Goal: Check status

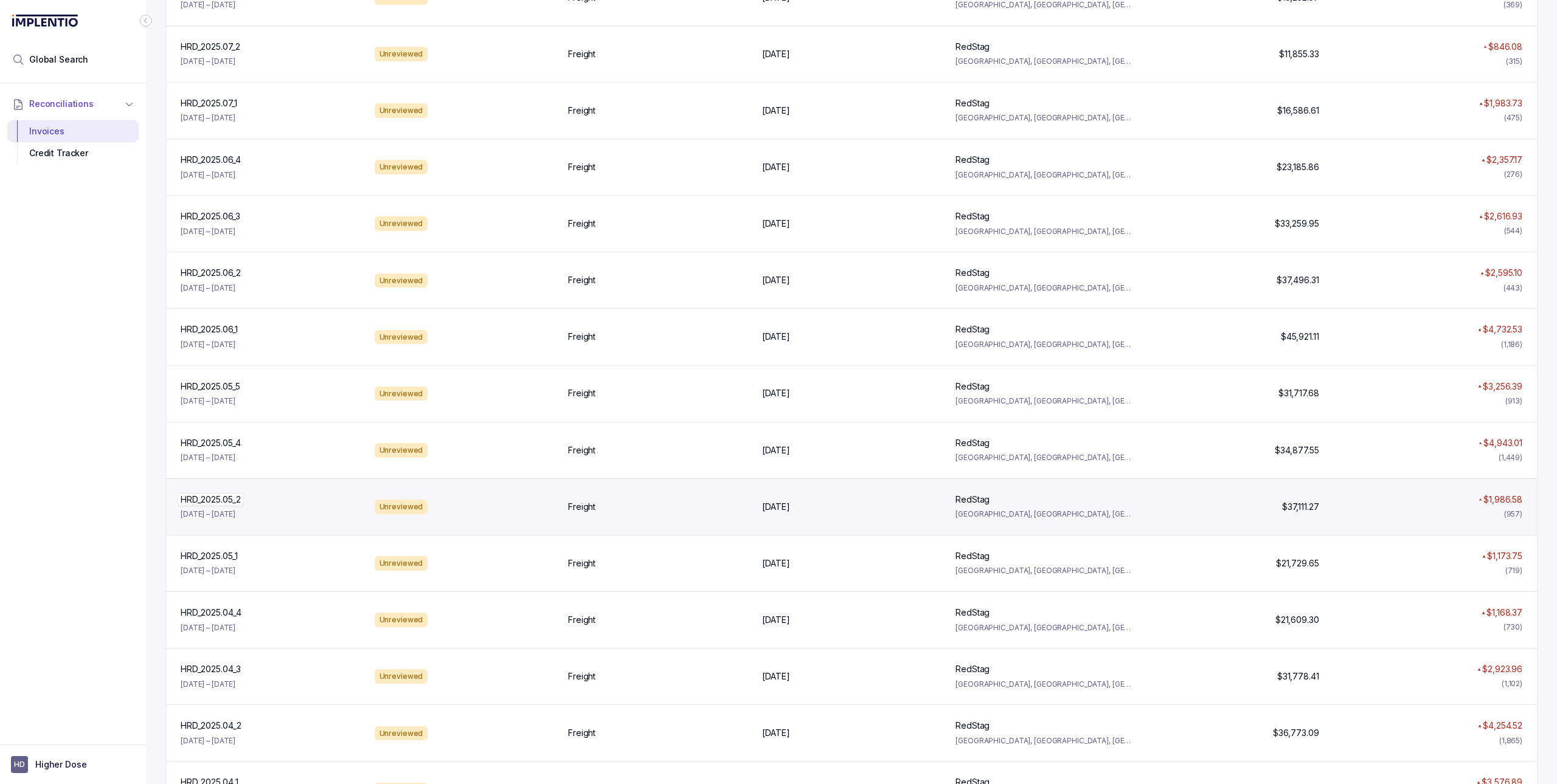
scroll to position [240, 0]
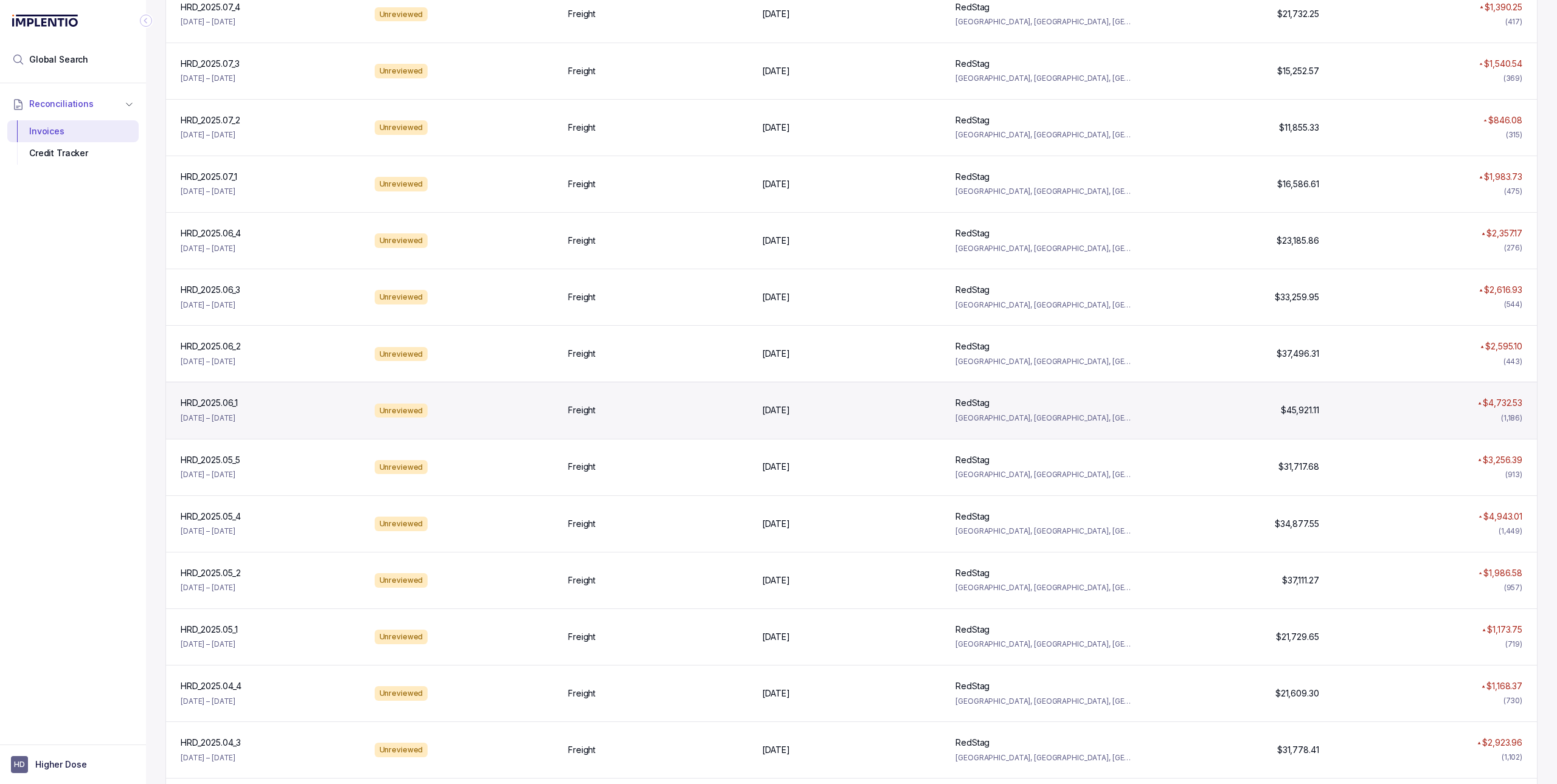
click at [288, 422] on div "HRD_2025.06_1 HRD_2025.06_1 [DATE] – [DATE]" at bounding box center [271, 410] width 189 height 26
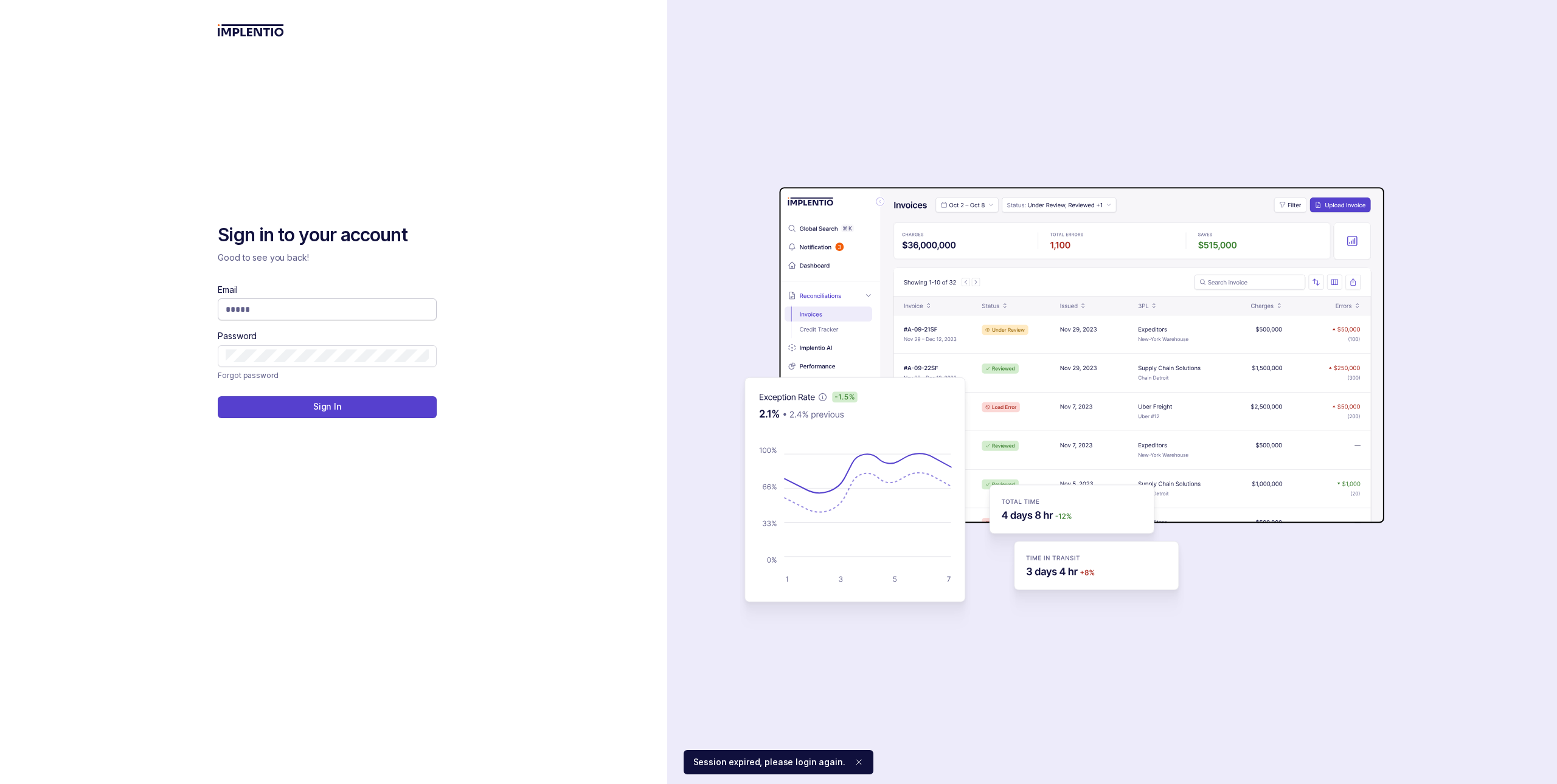
click at [287, 308] on input "Email" at bounding box center [327, 309] width 203 height 12
click at [0, 784] on com-1password-button at bounding box center [0, 784] width 0 height 0
type input "**********"
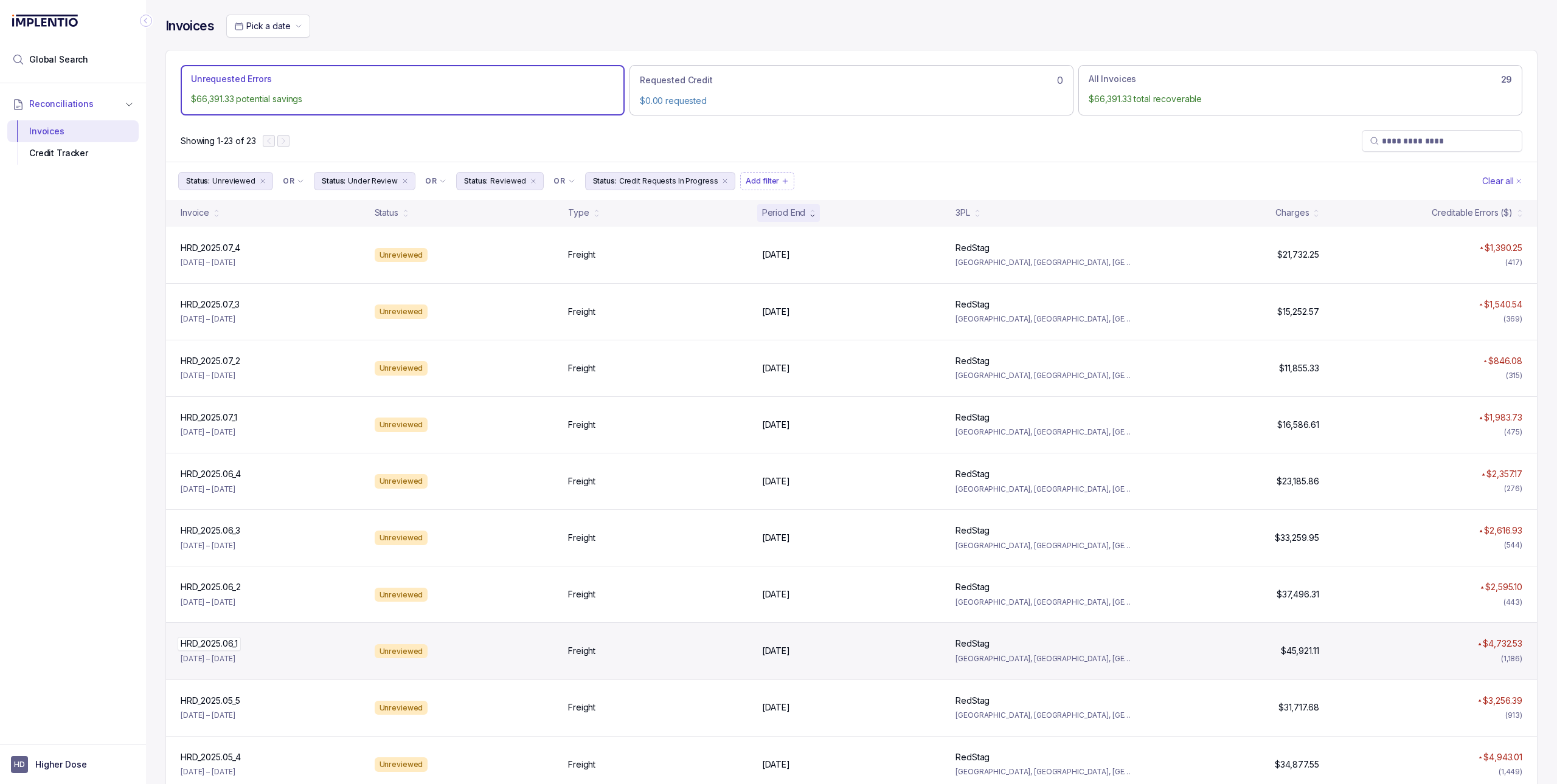
click at [262, 643] on div "HRD_2025.06_1 HRD_2025.06_1" at bounding box center [271, 644] width 179 height 12
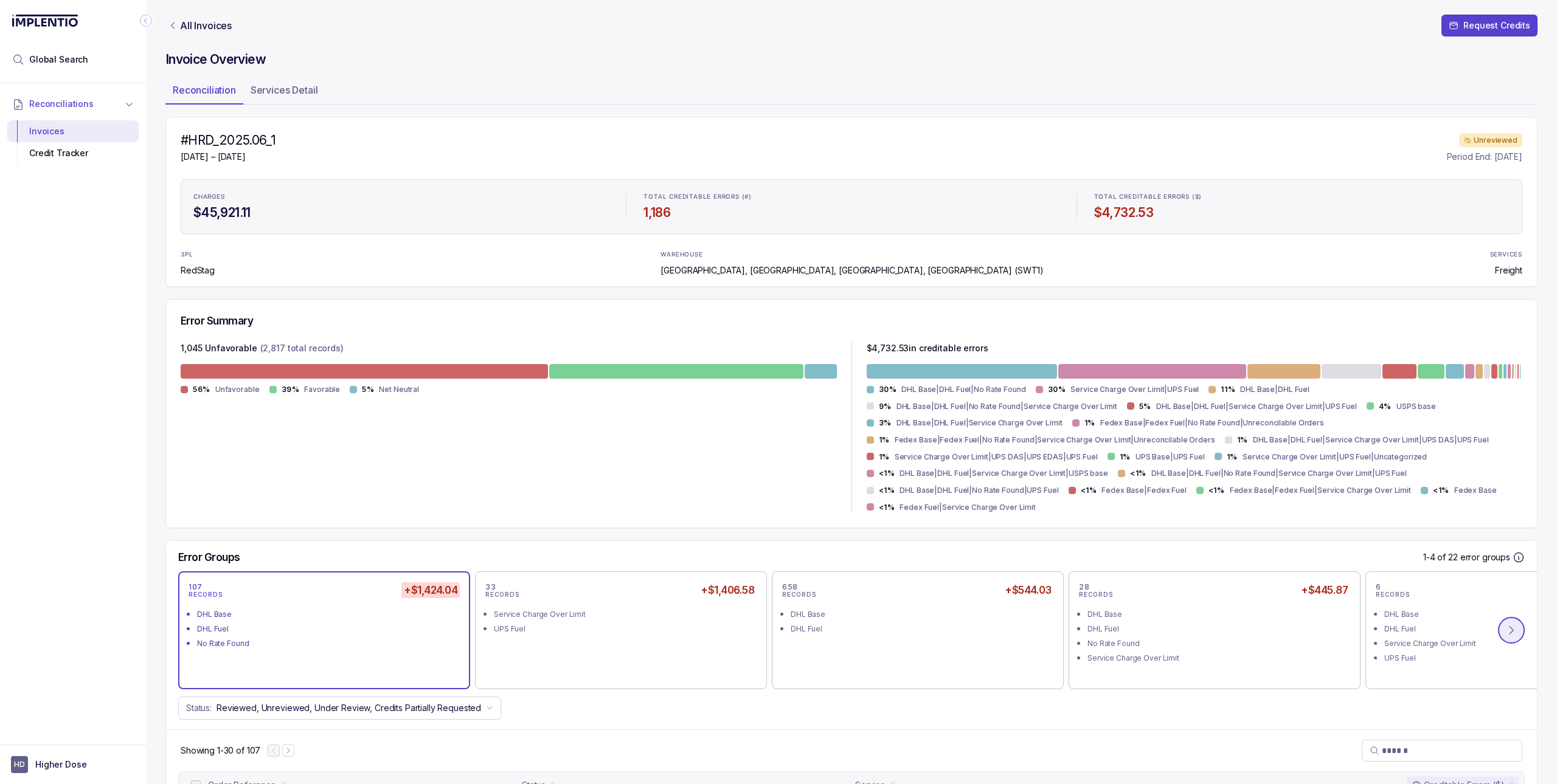
click at [1498, 640] on button at bounding box center [1510, 629] width 26 height 26
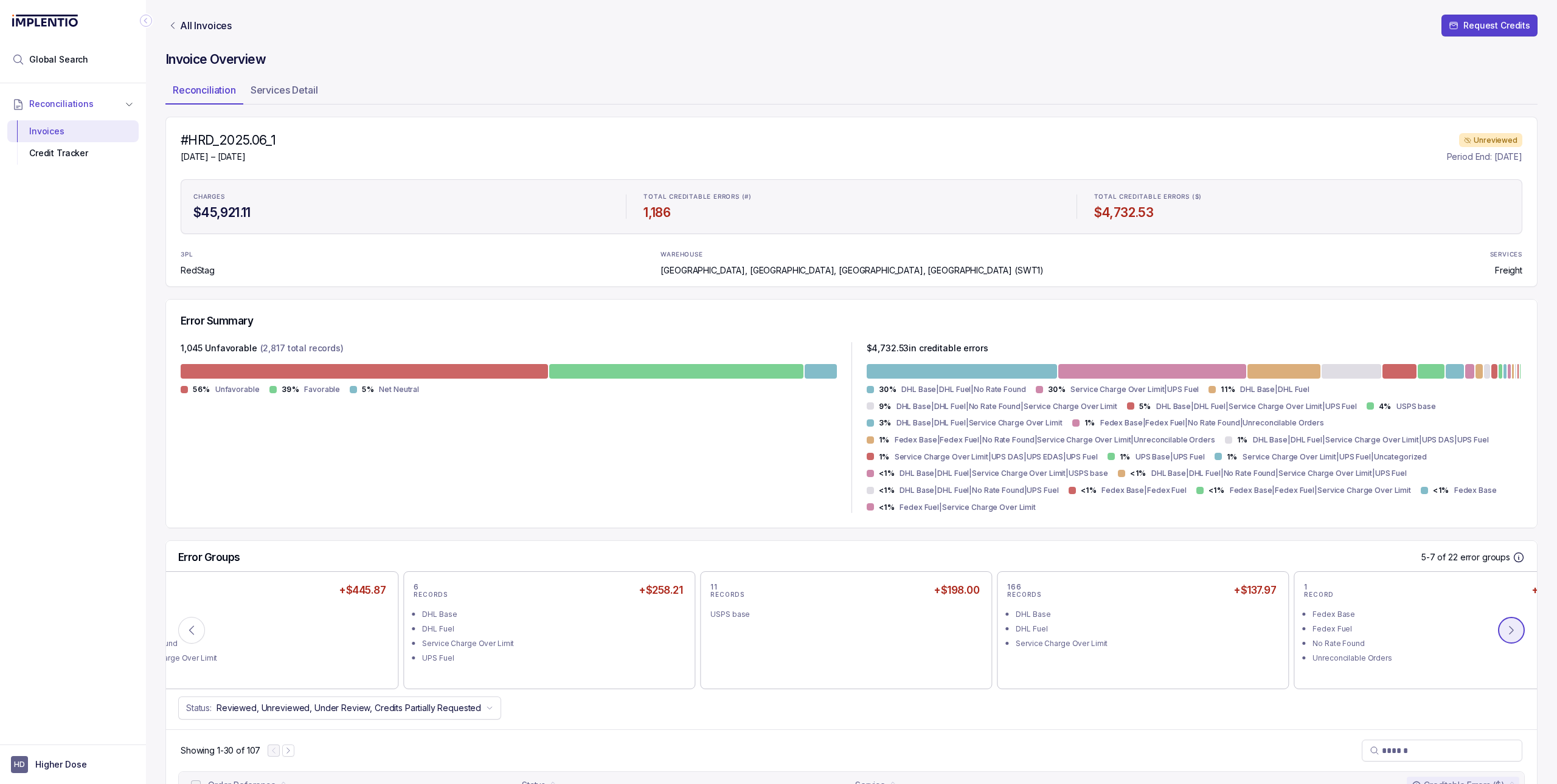
click at [1498, 640] on button at bounding box center [1510, 629] width 26 height 26
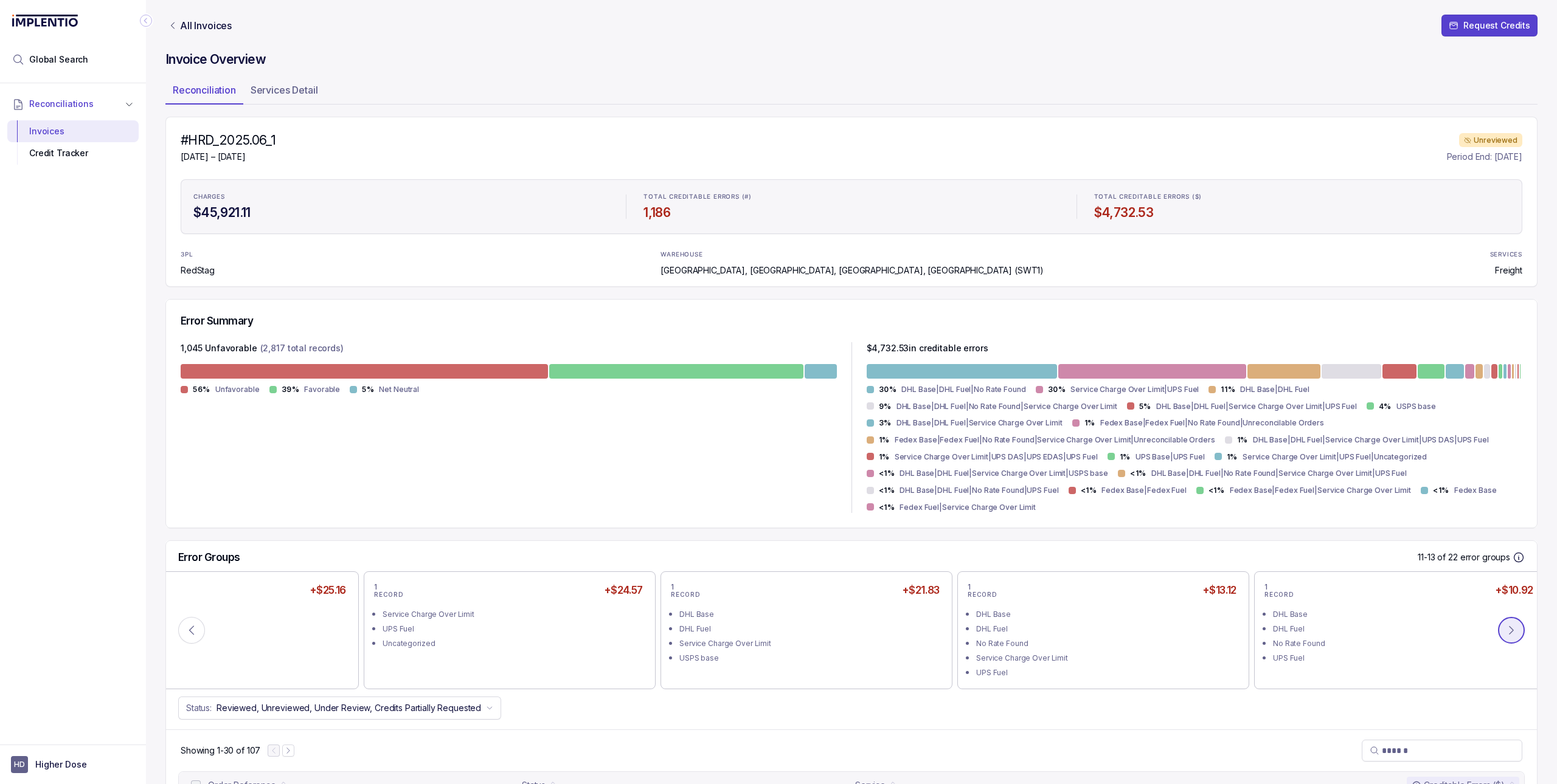
click at [1498, 640] on button at bounding box center [1510, 629] width 26 height 26
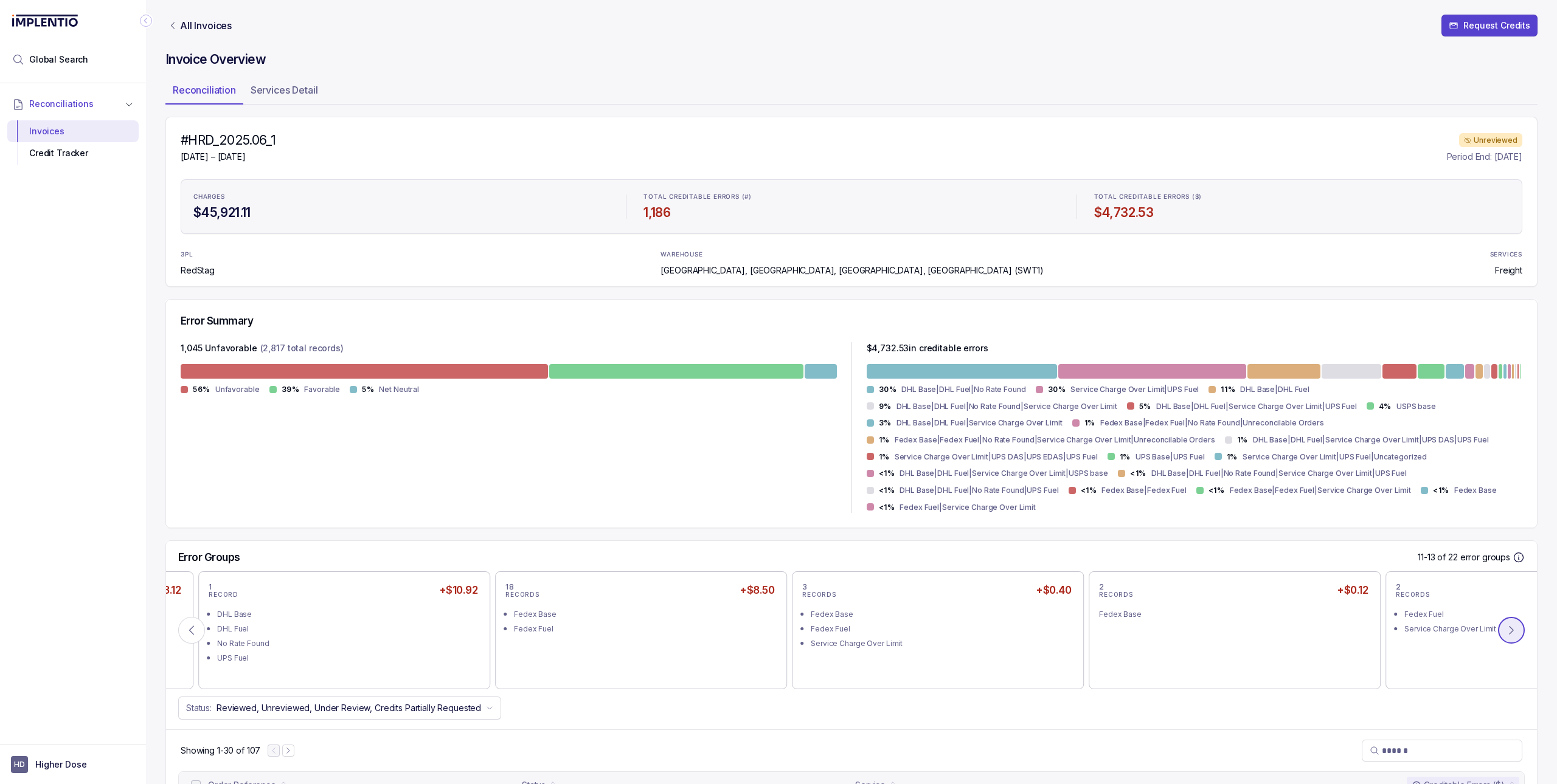
click at [1498, 640] on button at bounding box center [1510, 629] width 26 height 26
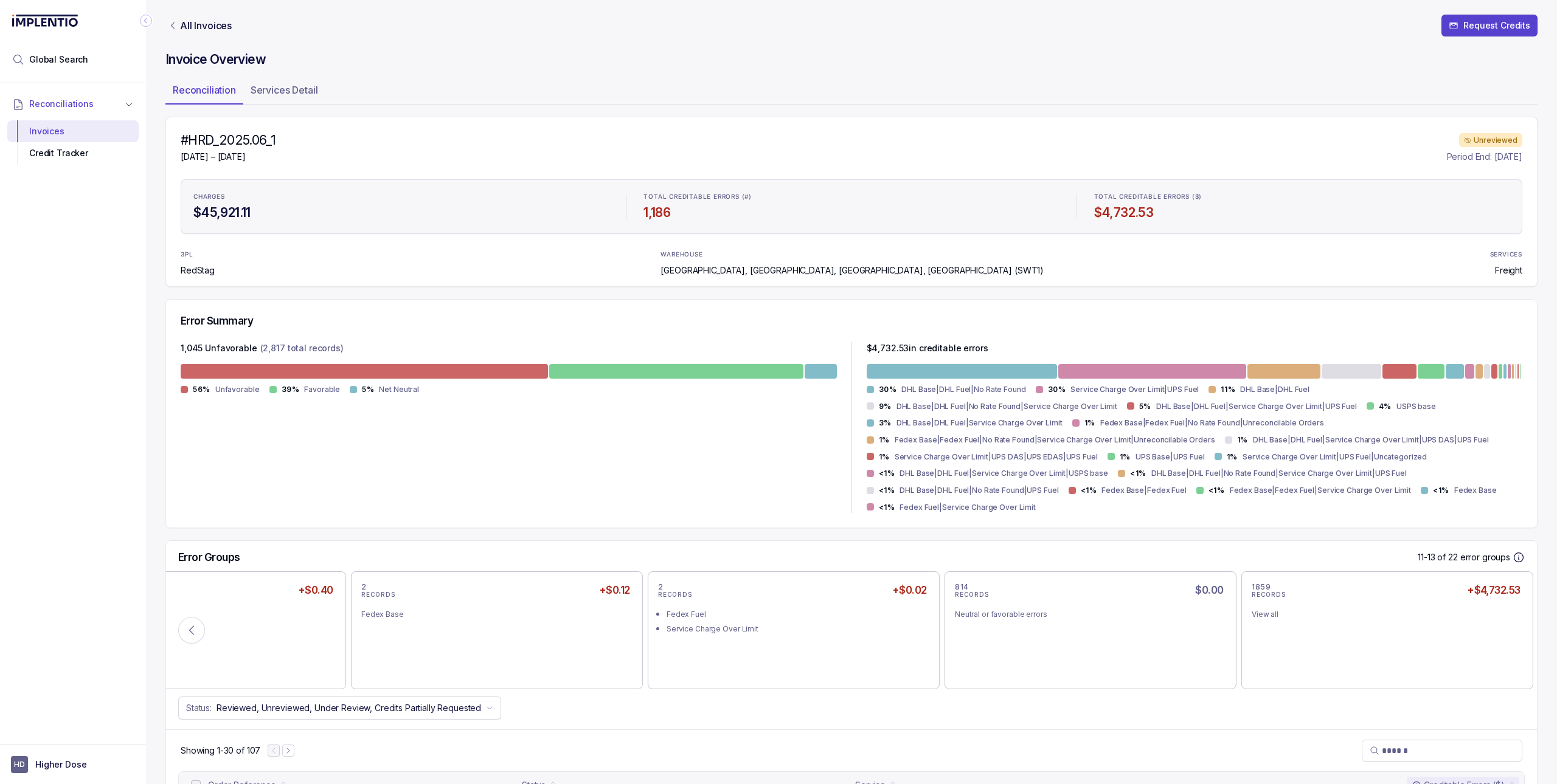
click at [1496, 640] on div "1859 RECORDS +$4,732.53 View all" at bounding box center [1387, 630] width 272 height 97
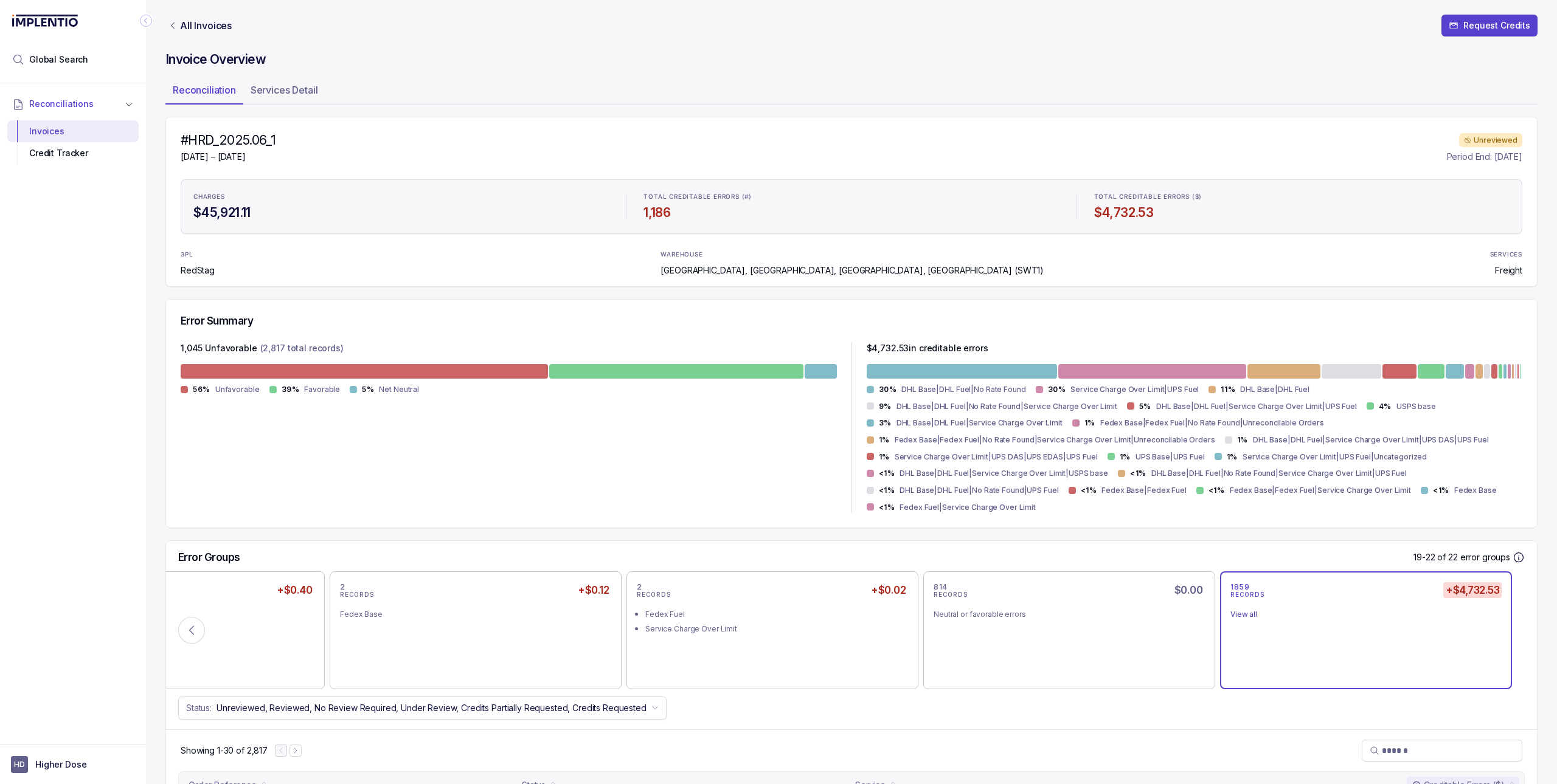
click at [1496, 640] on div "1859 RECORDS +$4,732.53 View all" at bounding box center [1365, 630] width 272 height 97
click at [1352, 625] on div "1859 RECORDS +$4,732.53 View all" at bounding box center [1365, 630] width 272 height 97
click at [1386, 662] on div "1859 RECORDS +$4,732.53 View all" at bounding box center [1365, 630] width 272 height 97
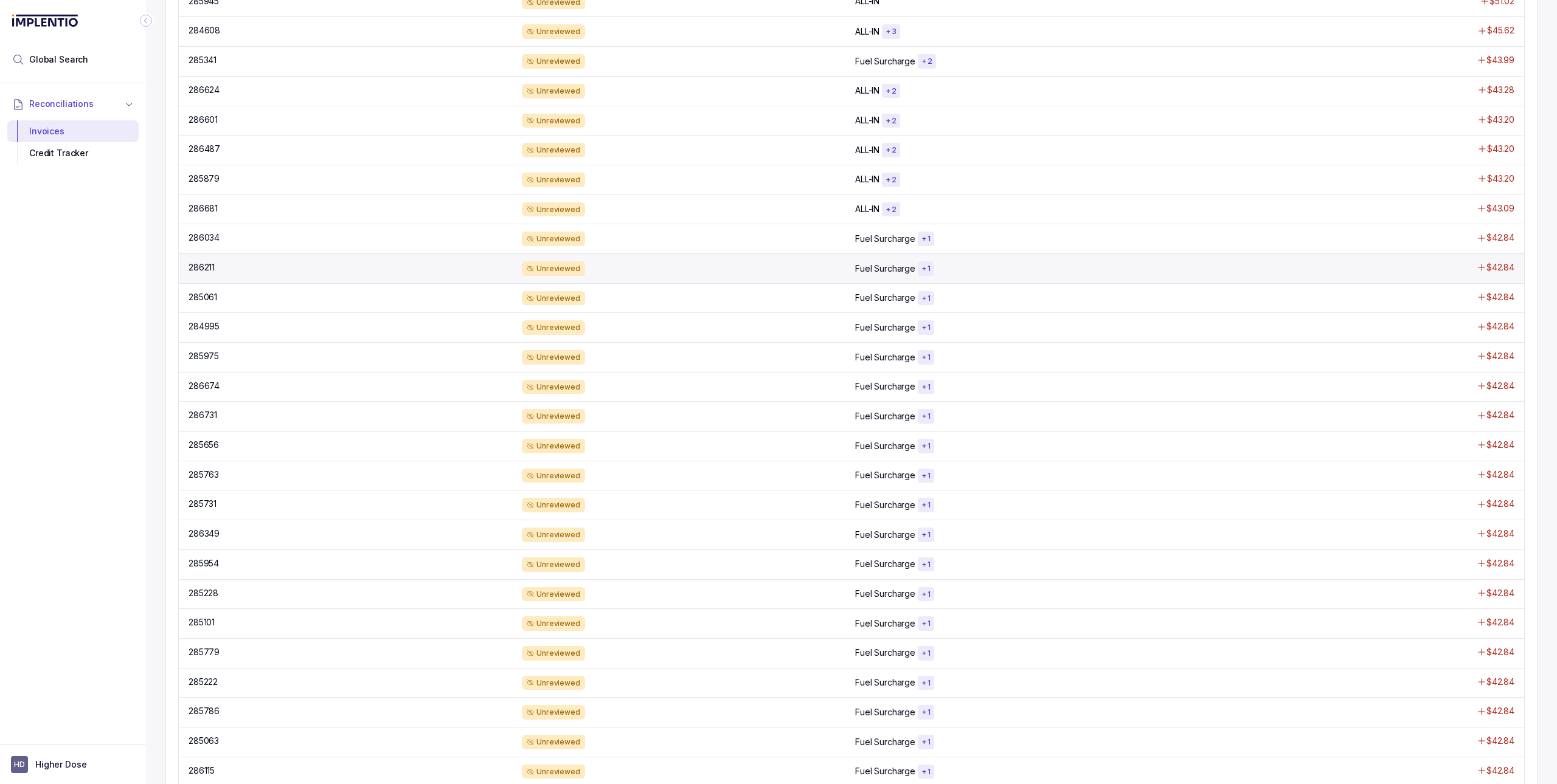
scroll to position [939, 0]
